Goal: Navigation & Orientation: Find specific page/section

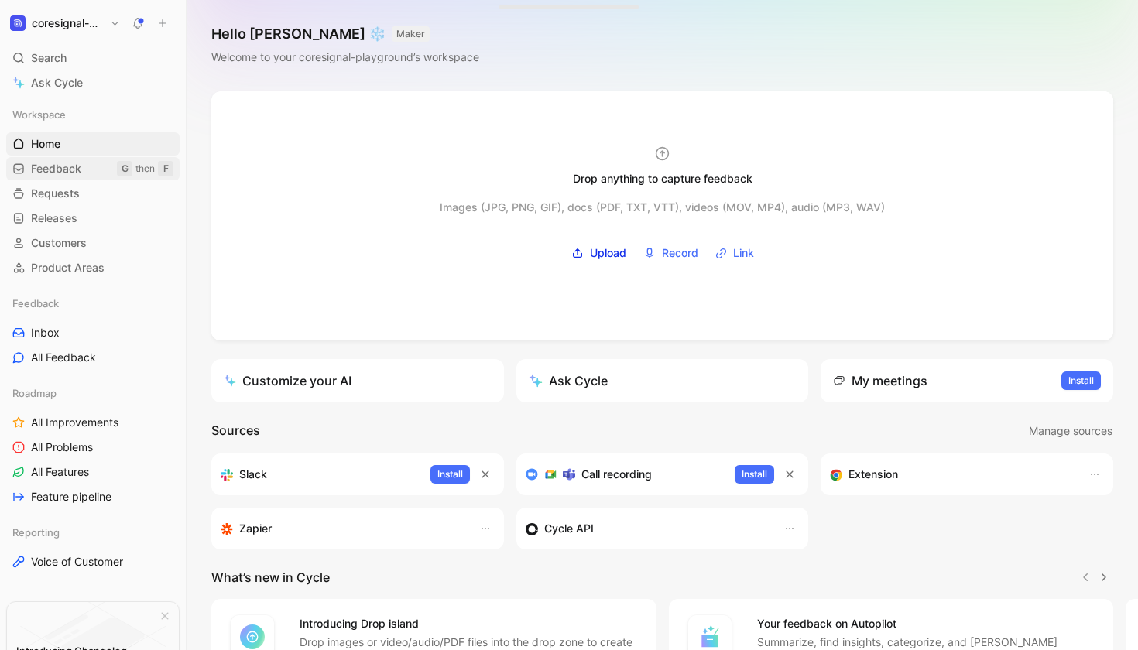
click at [66, 174] on span "Feedback" at bounding box center [56, 168] width 50 height 15
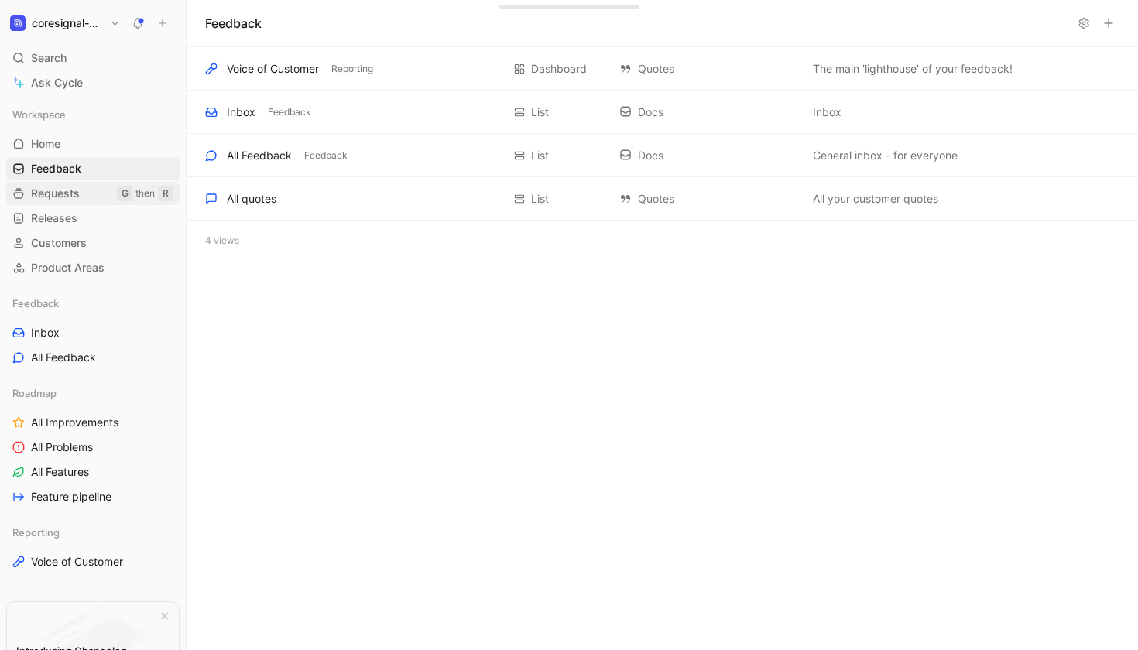
click at [67, 197] on span "Requests" at bounding box center [55, 193] width 49 height 15
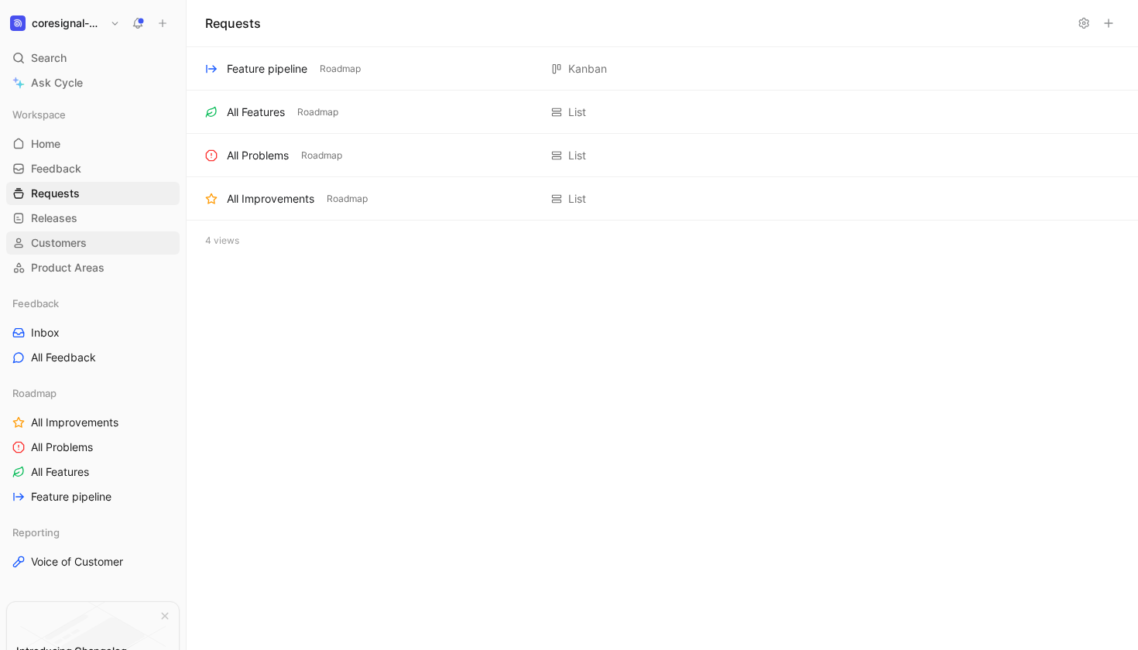
click at [53, 250] on span "Customers" at bounding box center [59, 242] width 56 height 15
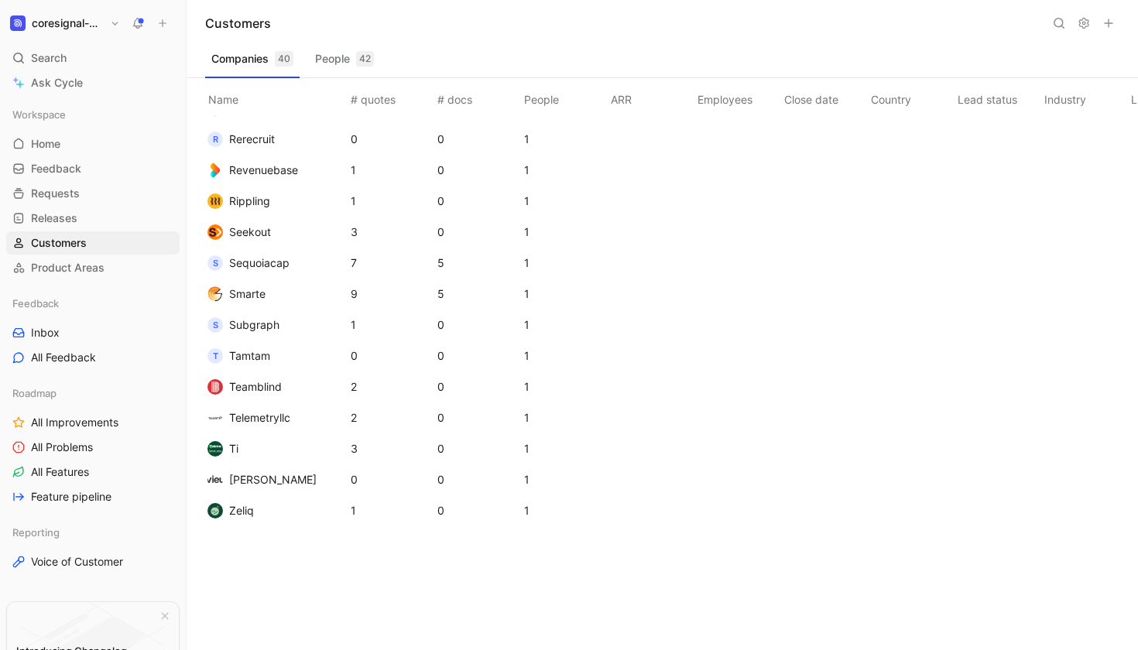
scroll to position [828, 0]
click at [79, 269] on span "Product Areas" at bounding box center [68, 267] width 74 height 15
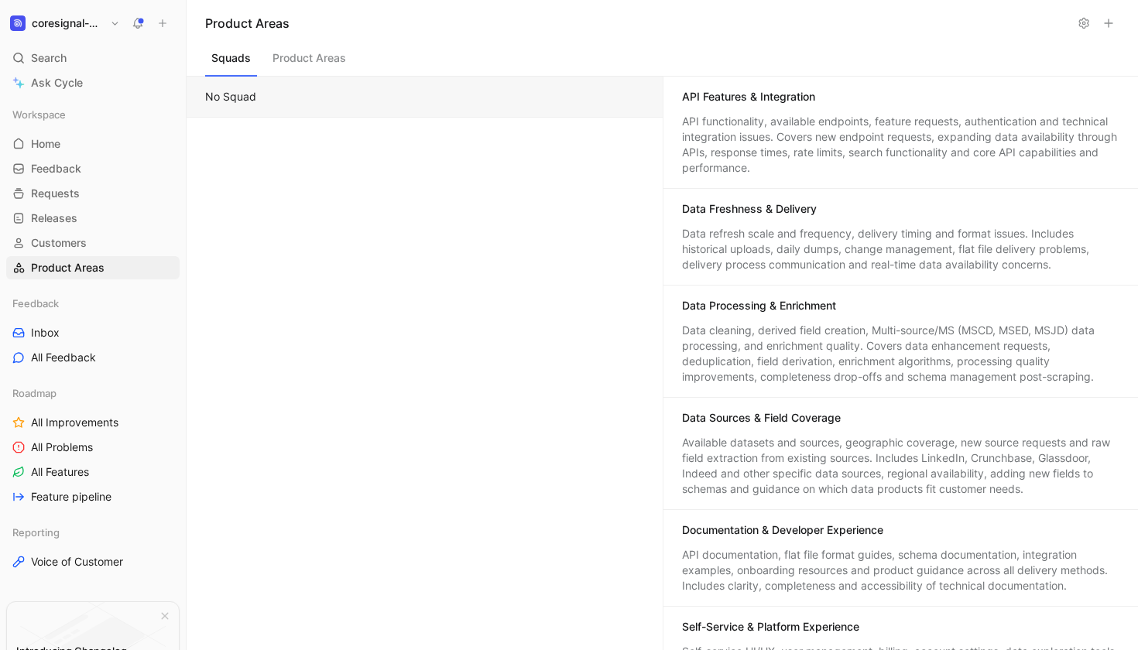
click at [63, 23] on h1 "coresignal-playground" at bounding box center [68, 23] width 72 height 14
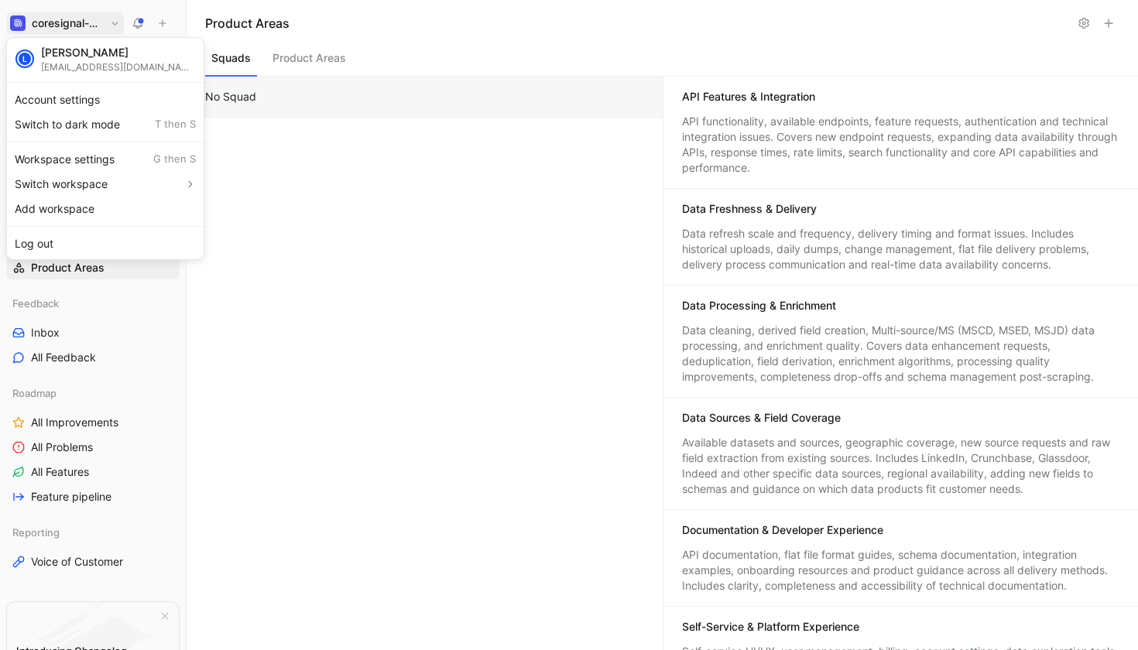
click at [461, 266] on div at bounding box center [569, 325] width 1138 height 650
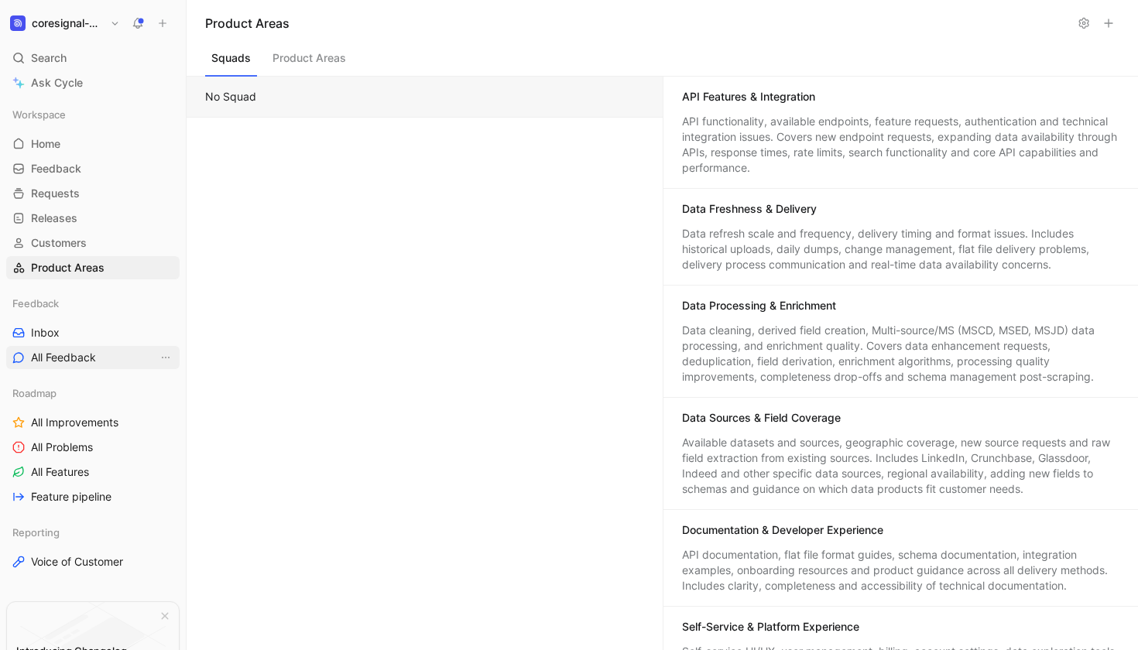
click at [59, 349] on link "All Feedback" at bounding box center [92, 357] width 173 height 23
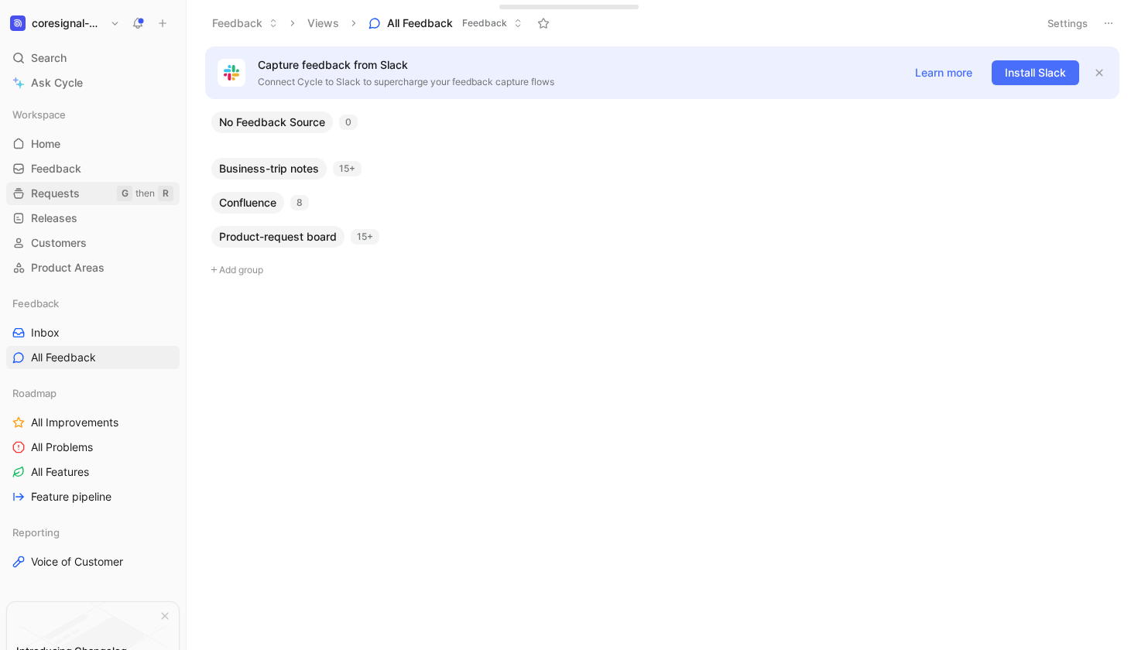
click at [76, 184] on link "Requests G then R" at bounding box center [92, 193] width 173 height 23
